Goal: Transaction & Acquisition: Purchase product/service

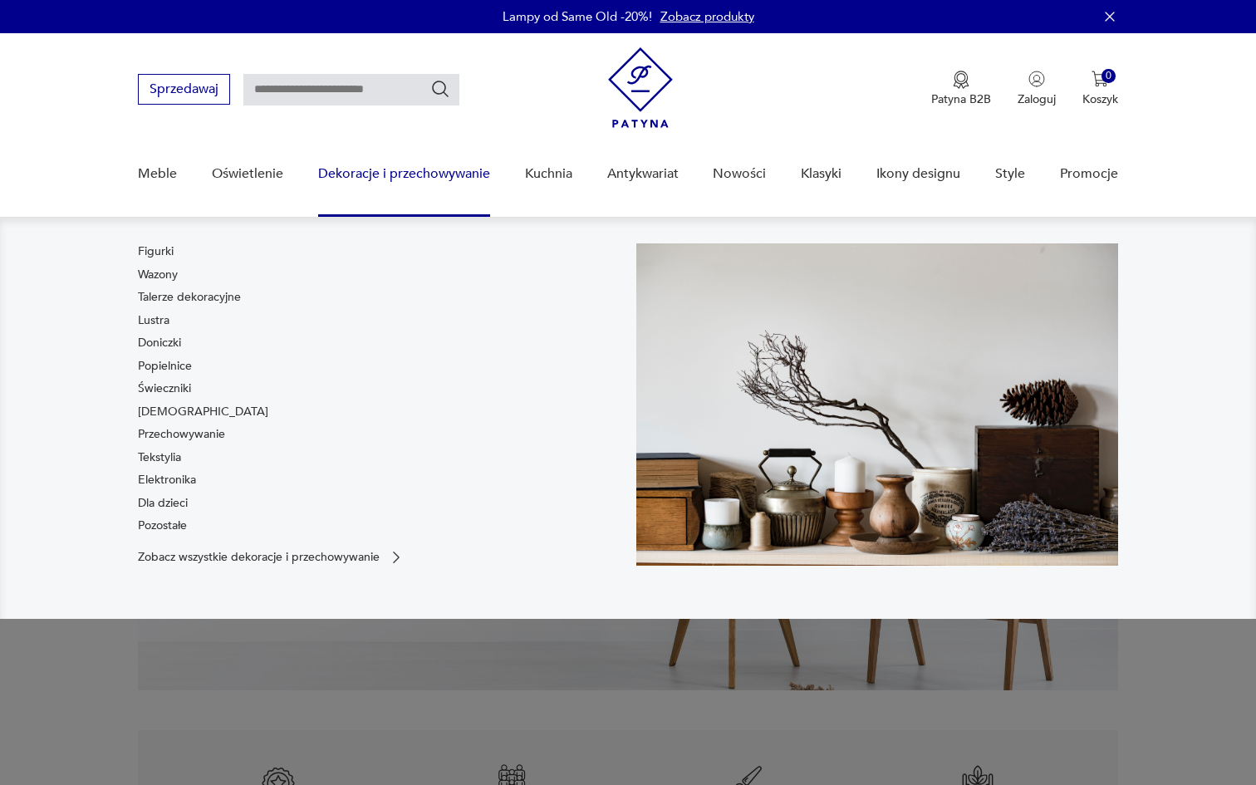
click at [450, 247] on div "Figurki Wazony Talerze dekoracyjne Lustra Doniczki Popielnice Świeczniki [DEMOG…" at bounding box center [379, 391] width 482 height 297
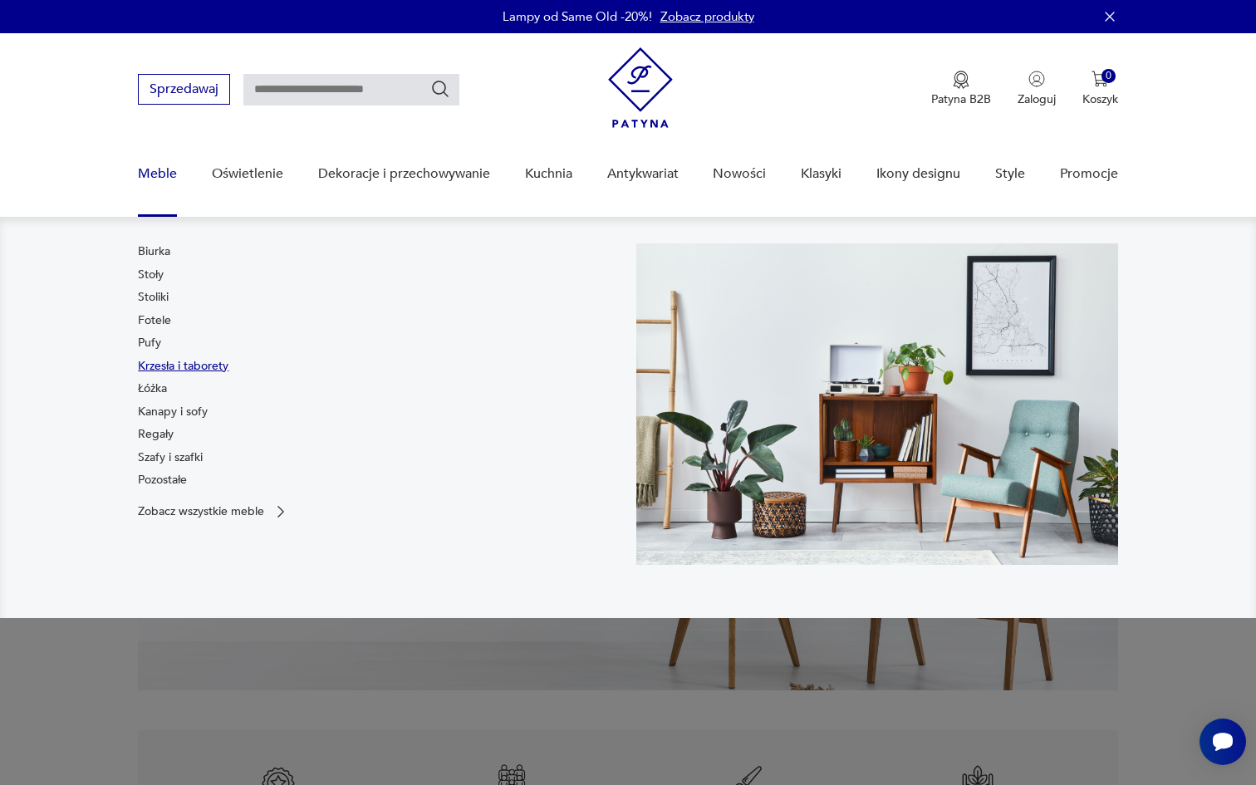
click at [183, 364] on link "Krzesła i taborety" at bounding box center [183, 366] width 91 height 17
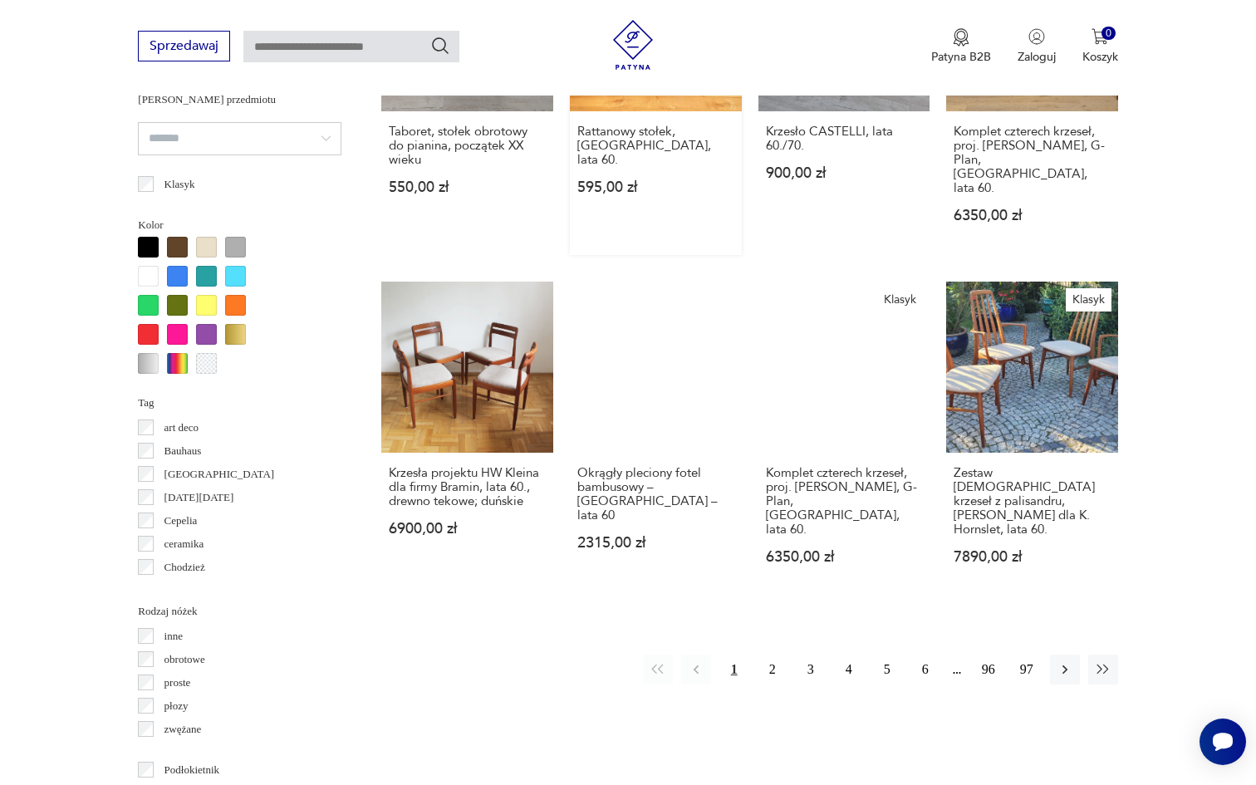
scroll to position [1541, 0]
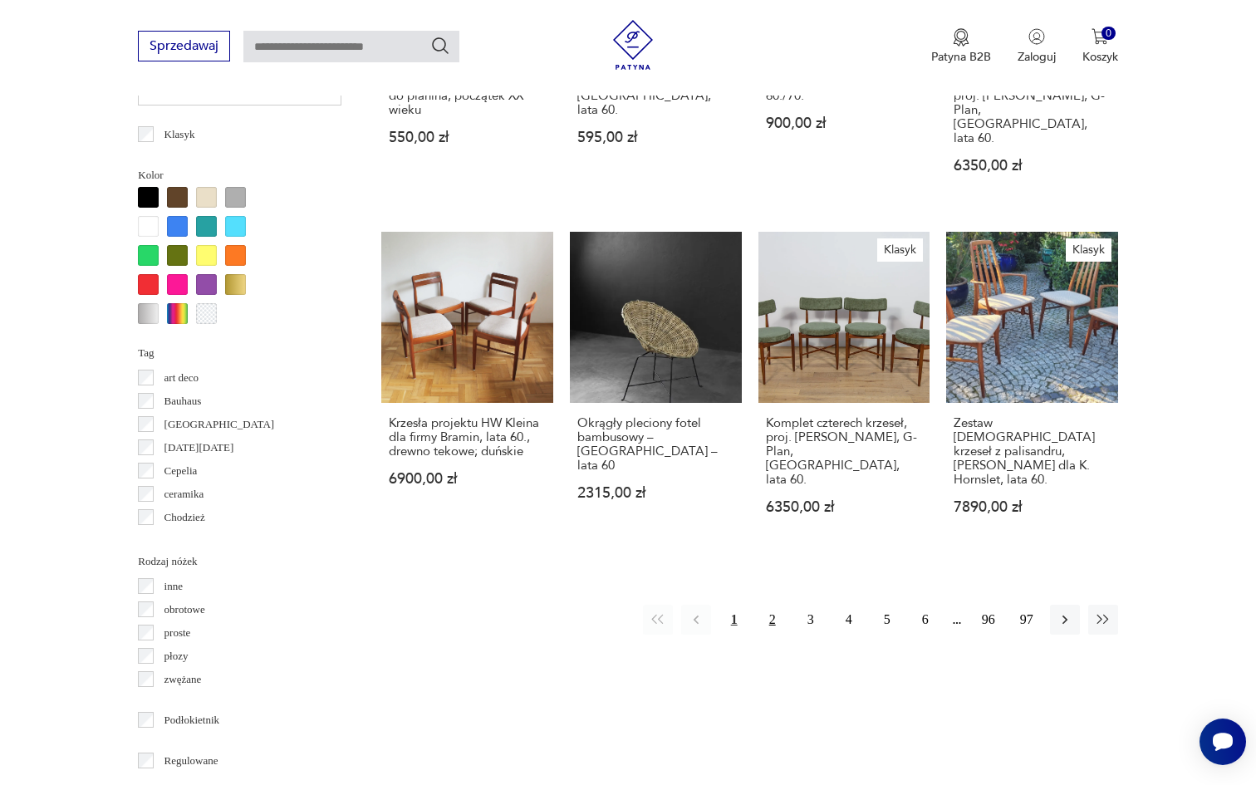
click at [770, 605] on button "2" at bounding box center [772, 620] width 30 height 30
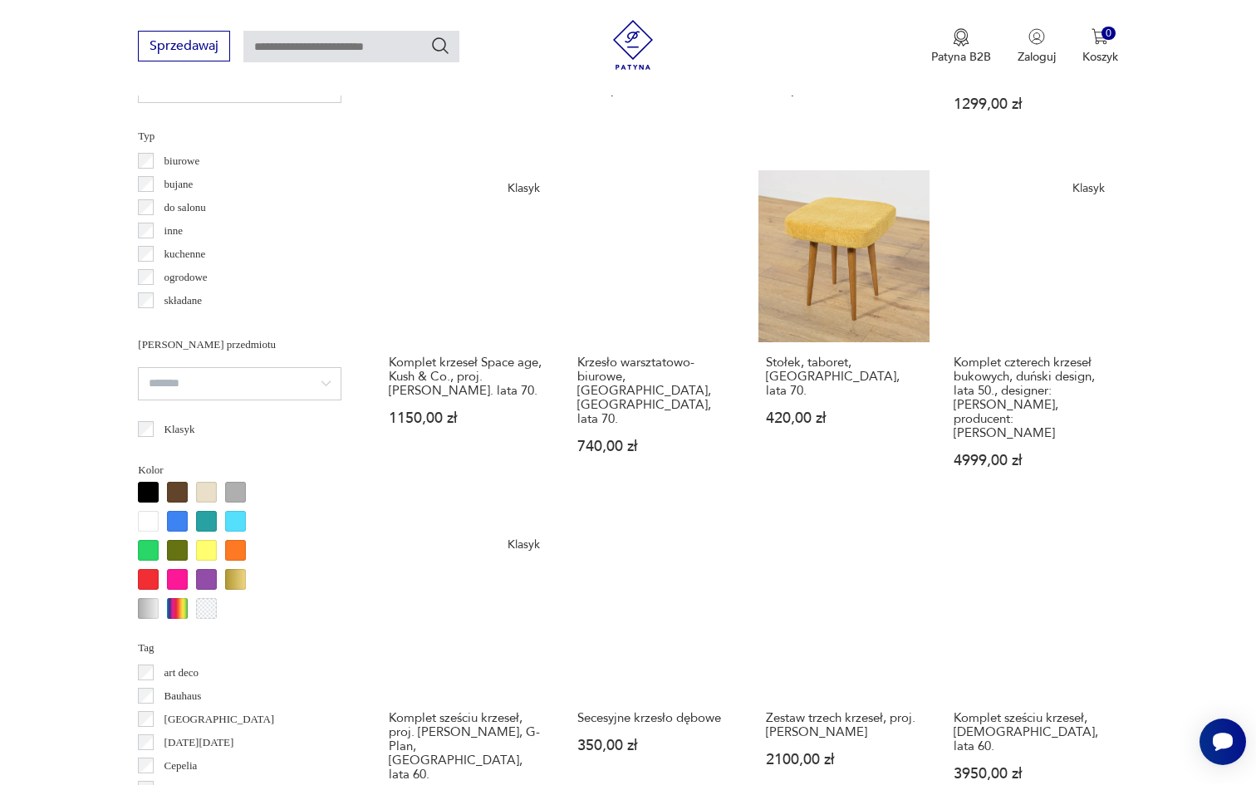
scroll to position [1284, 0]
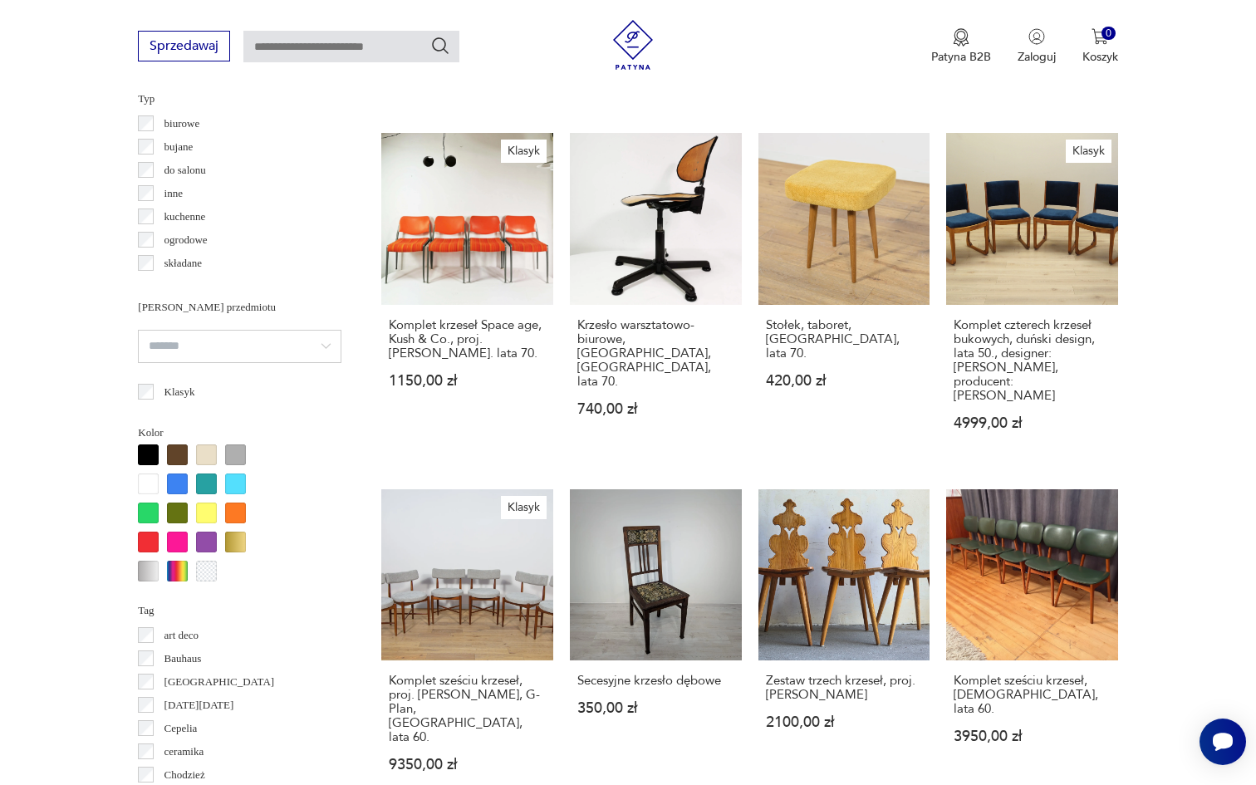
click at [316, 42] on input "text" at bounding box center [351, 47] width 216 height 32
type input "*****"
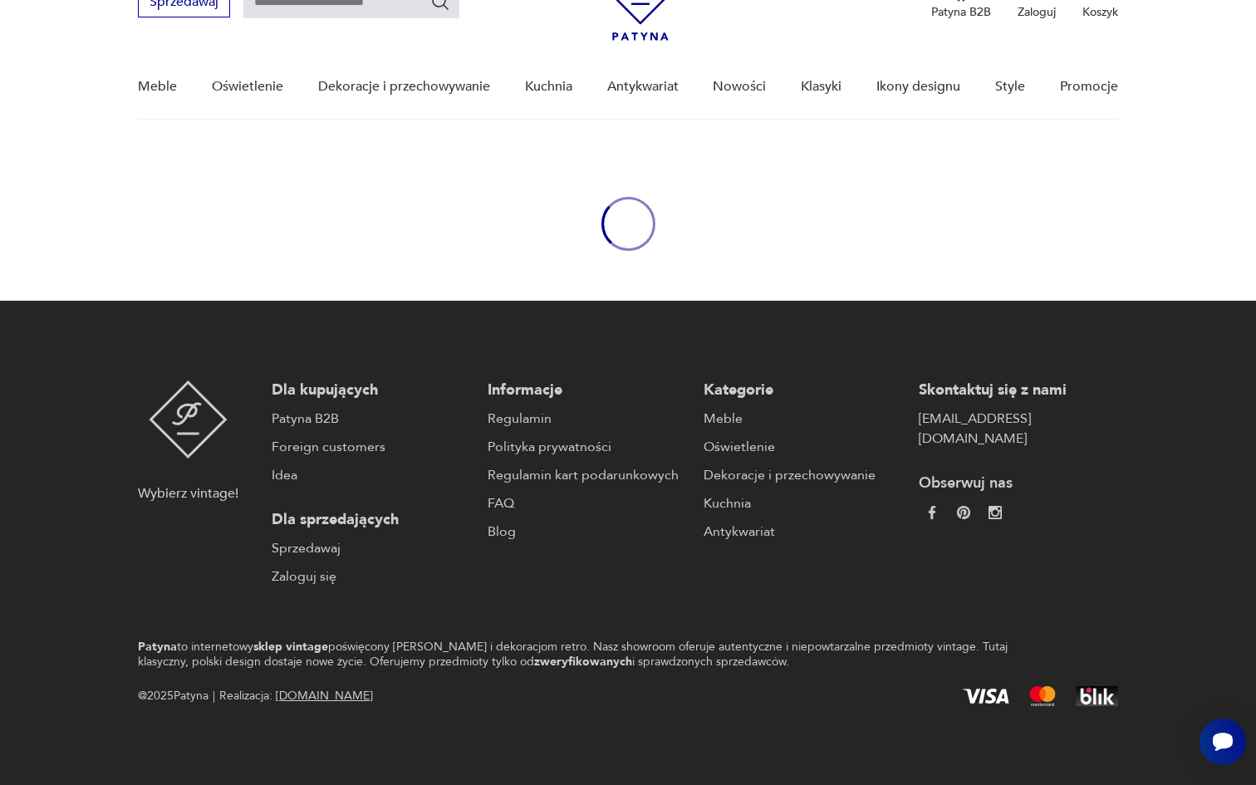
type input "*****"
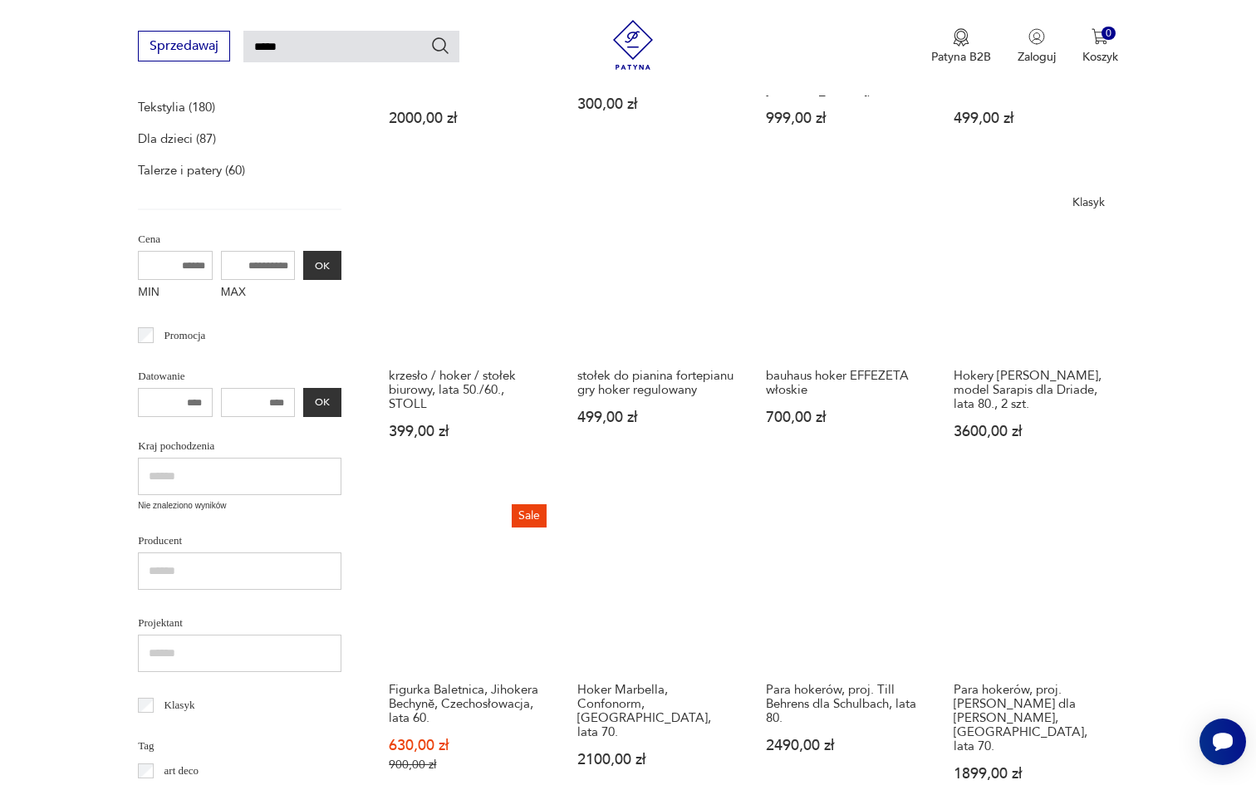
scroll to position [59, 0]
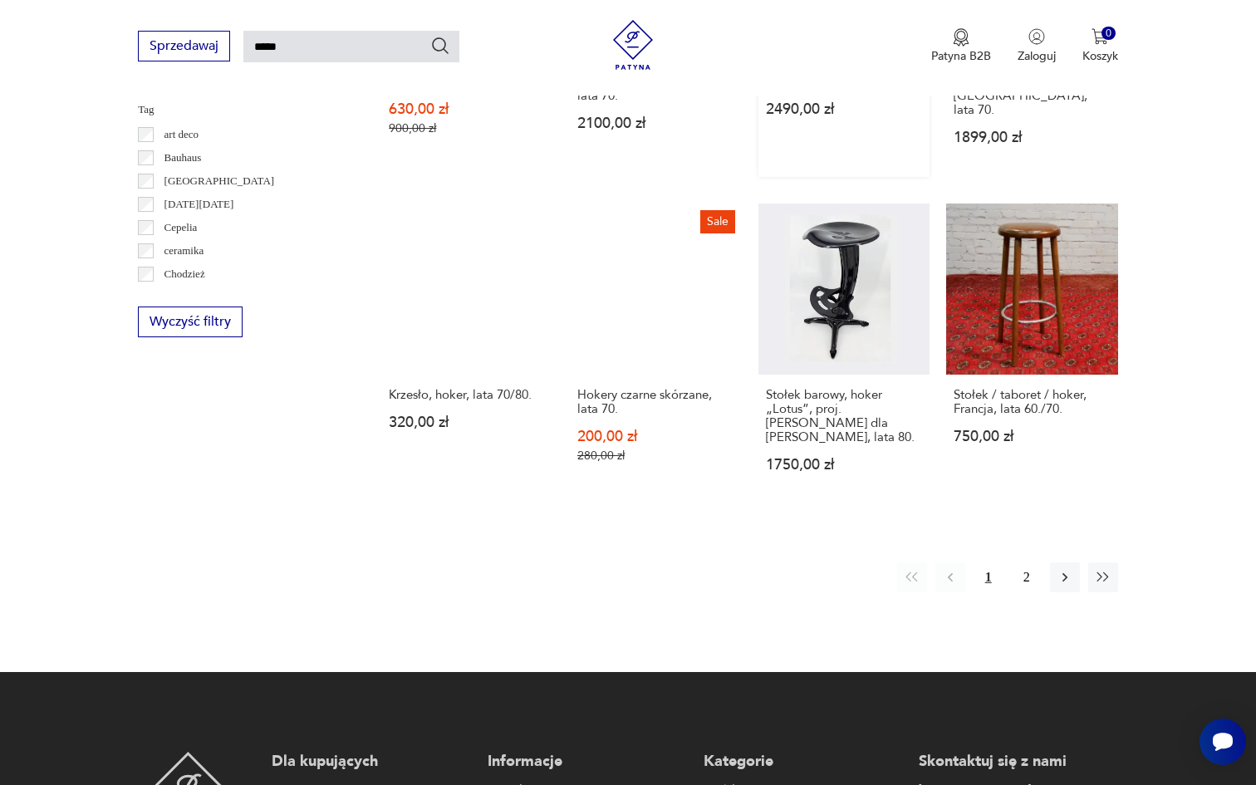
scroll to position [1149, 0]
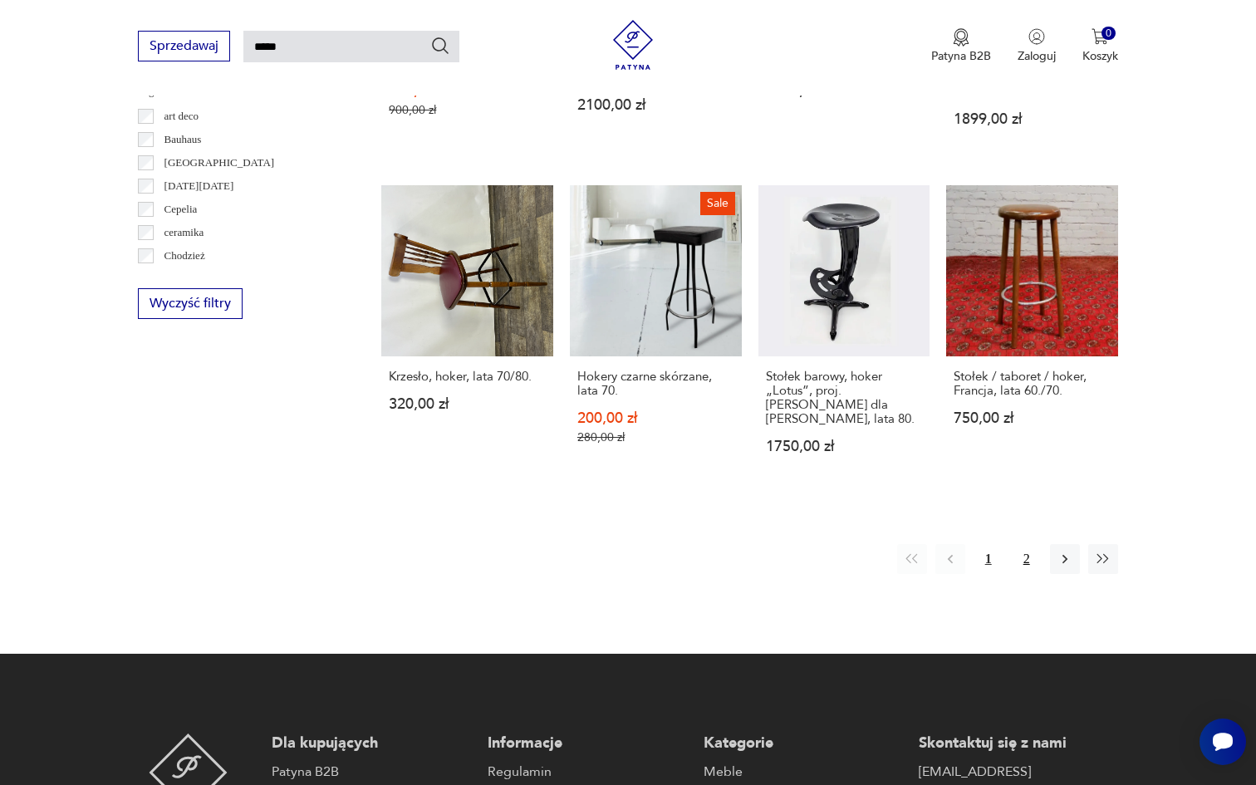
click at [1026, 554] on button "2" at bounding box center [1026, 559] width 30 height 30
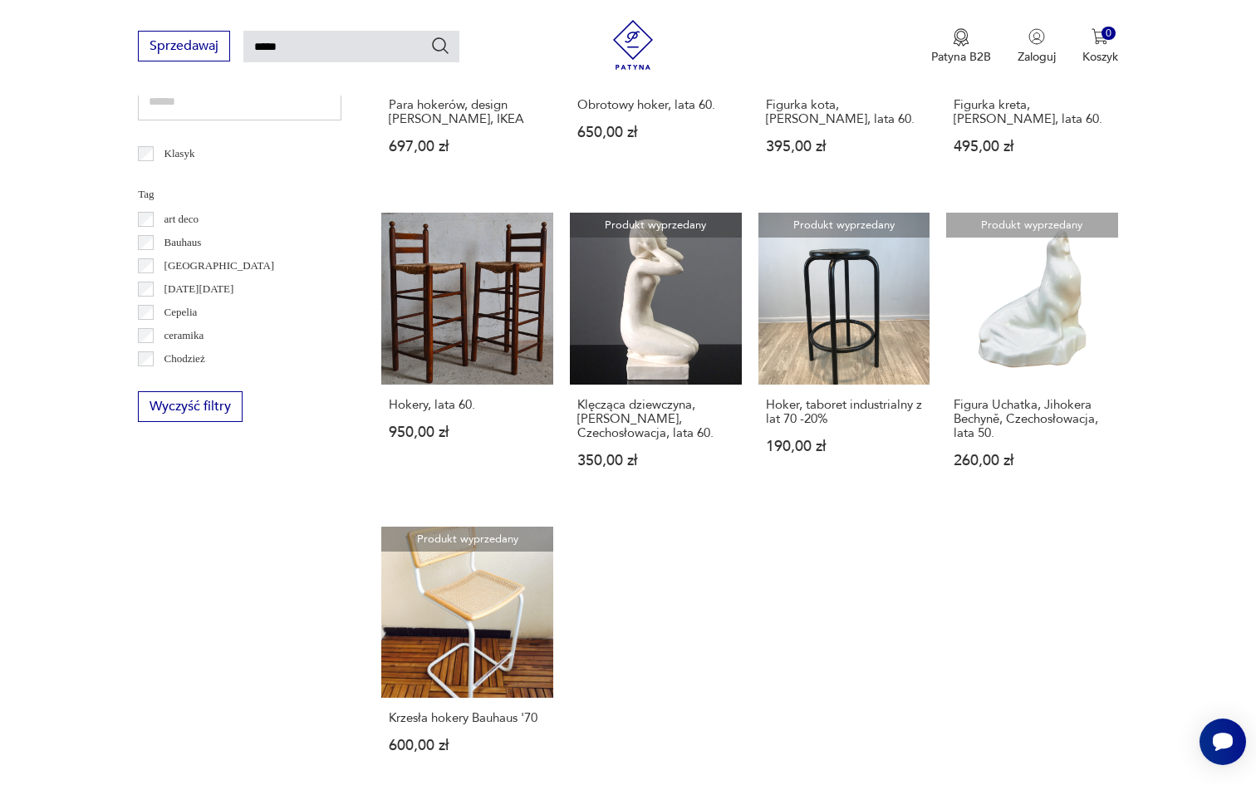
scroll to position [795, 0]
click at [448, 637] on link "Produkt wyprzedany Krzesła hokery Bauhaus '70 600,00 zł" at bounding box center [467, 655] width 172 height 259
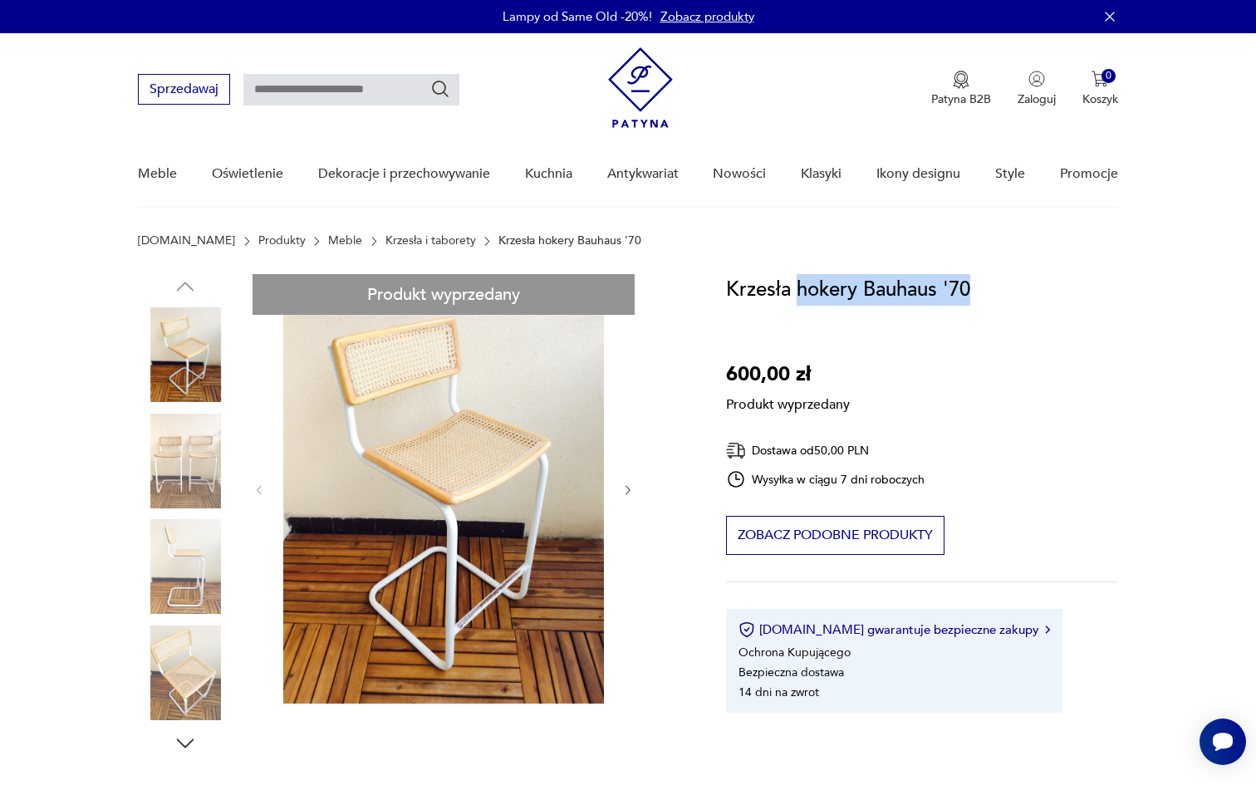
drag, startPoint x: 799, startPoint y: 295, endPoint x: 1040, endPoint y: 295, distance: 241.6
click at [1040, 295] on div "Krzesła hokery Bauhaus '70 600,00 zł Produkt wyprzedany Dostawa od 50,00 PLN Wy…" at bounding box center [922, 493] width 392 height 438
copy h1 "hokery Bauhaus '70"
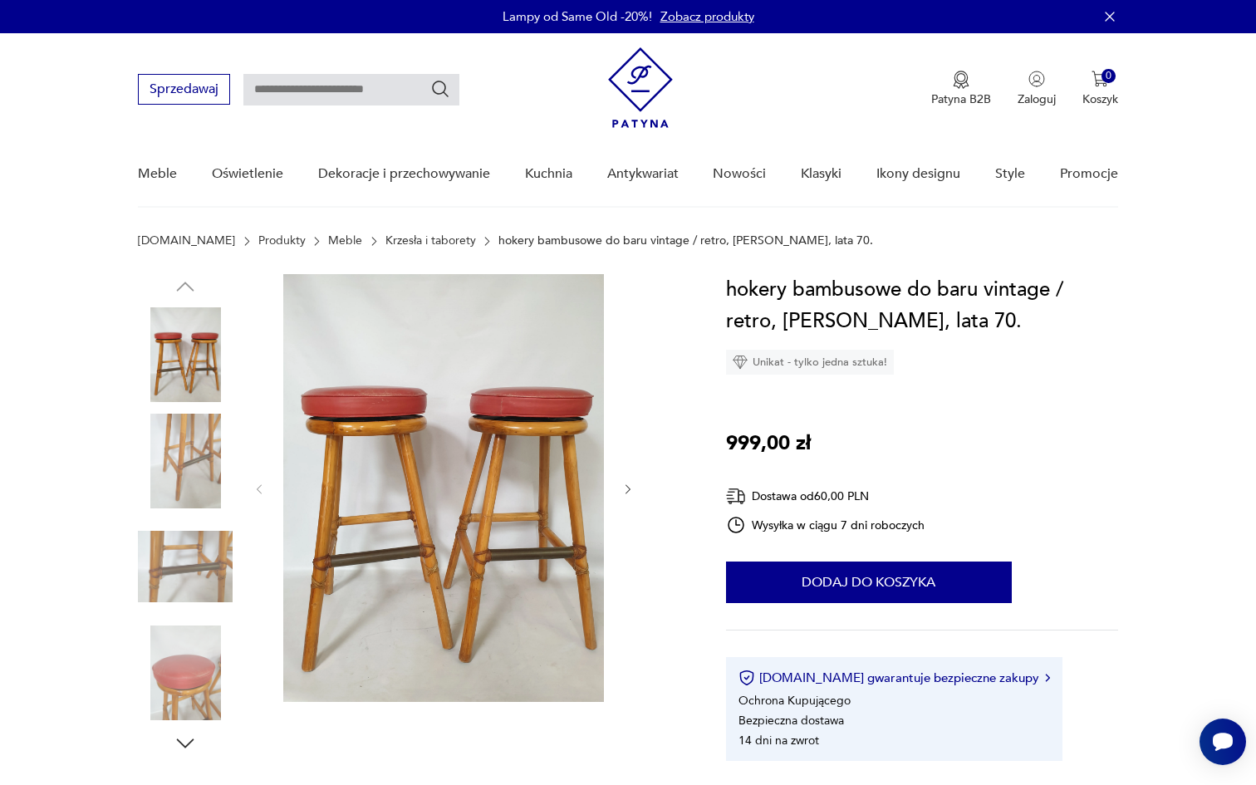
click at [335, 381] on img at bounding box center [443, 488] width 321 height 428
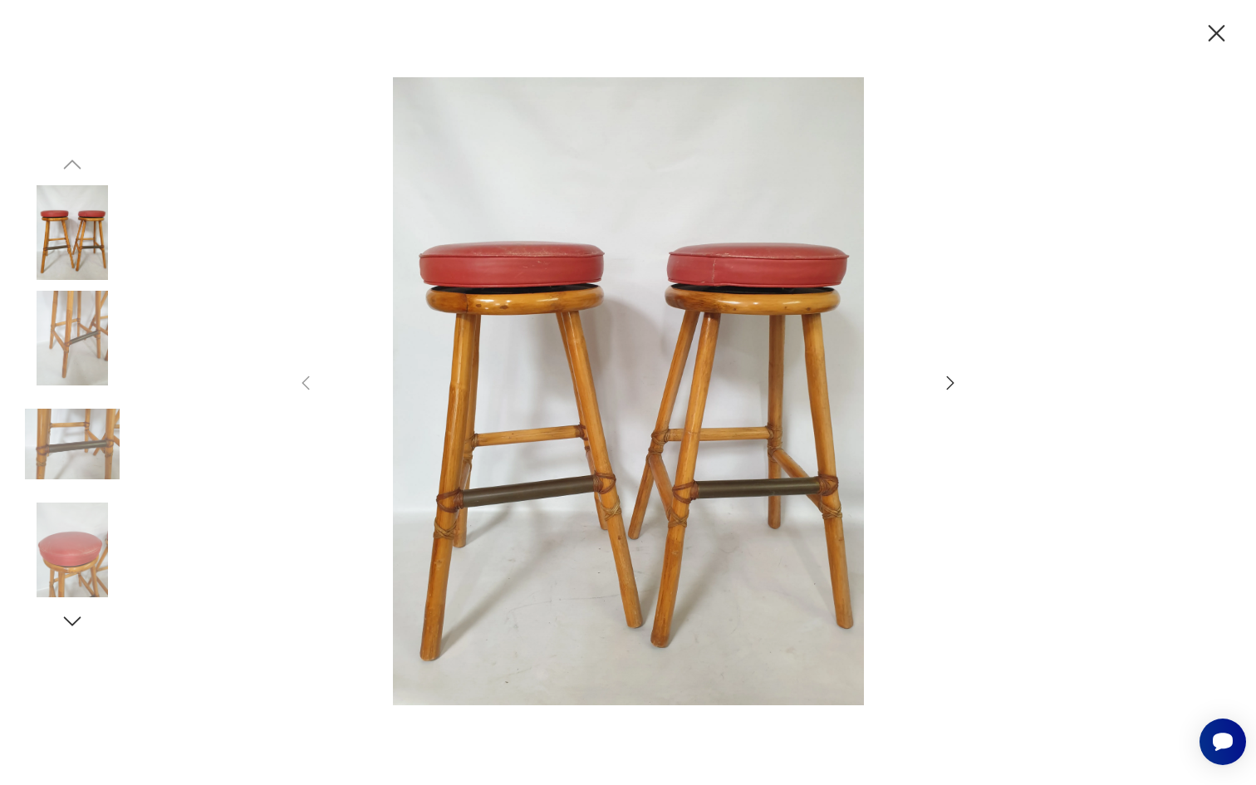
click at [76, 316] on img at bounding box center [72, 338] width 95 height 95
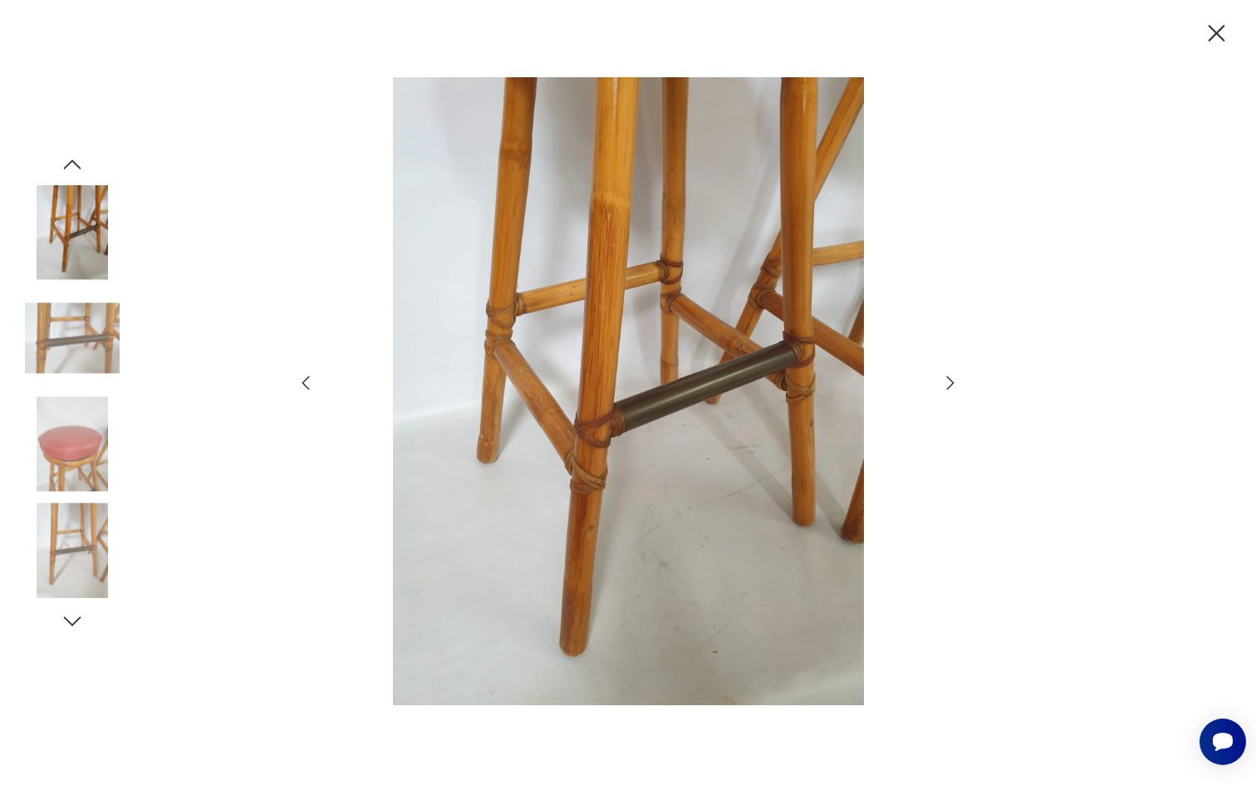
click at [82, 537] on img at bounding box center [72, 549] width 95 height 95
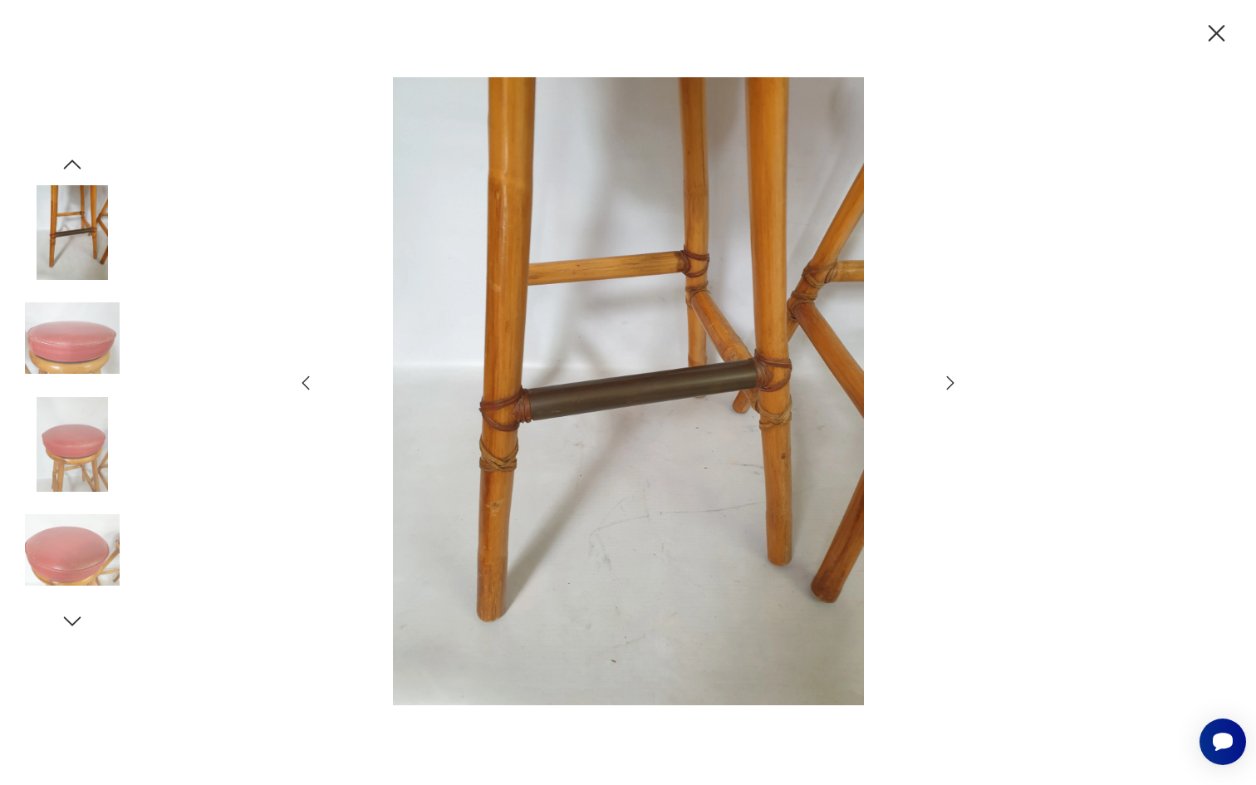
click at [1221, 44] on icon "button" at bounding box center [1216, 33] width 29 height 29
